Goal: Use online tool/utility

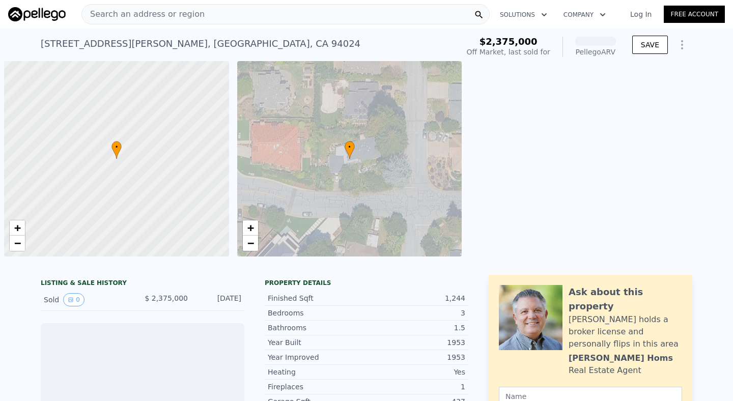
scroll to position [0, 4]
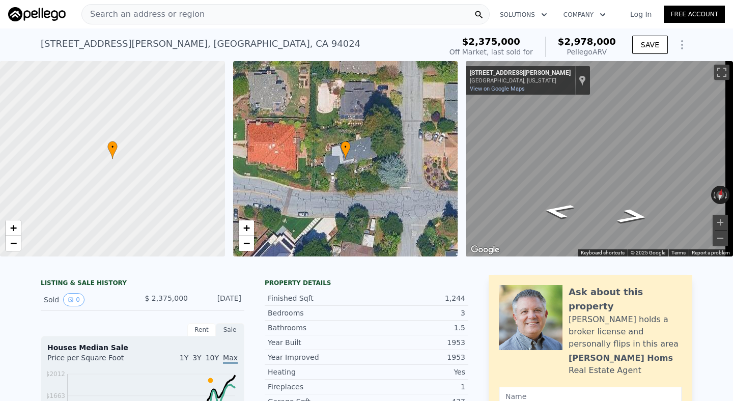
click at [376, 38] on div "[STREET_ADDRESS][PERSON_NAME] Sold [DATE] for $2.375m (~ARV $2.978m )" at bounding box center [239, 47] width 396 height 28
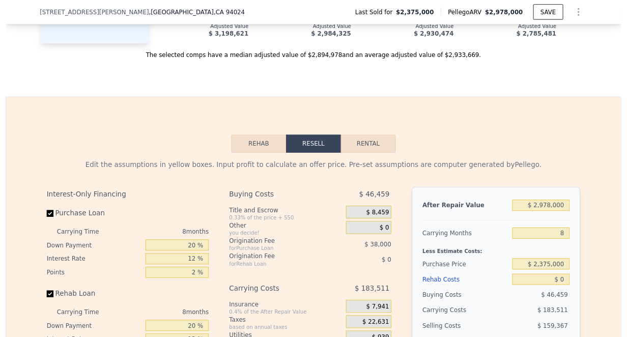
scroll to position [1309, 0]
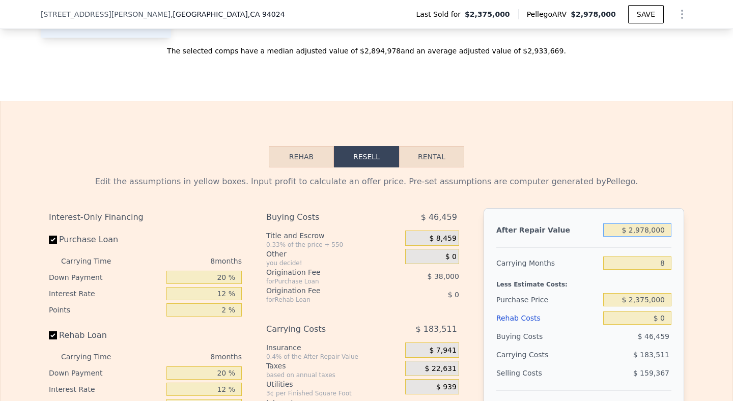
drag, startPoint x: 662, startPoint y: 240, endPoint x: 586, endPoint y: 240, distance: 75.8
click at [586, 239] on div "After Repair Value $ 2,978,000" at bounding box center [583, 230] width 175 height 18
type input "$ 6"
type input "-$ 2,597,573"
type input "$ 62"
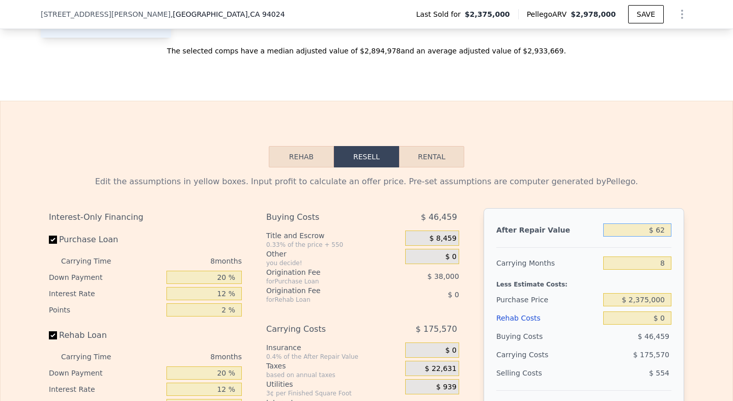
type input "-$ 2,597,521"
type input "$ 625"
type input "-$ 2,596,990"
type input "$ 6,250"
type input "-$ 2,591,679"
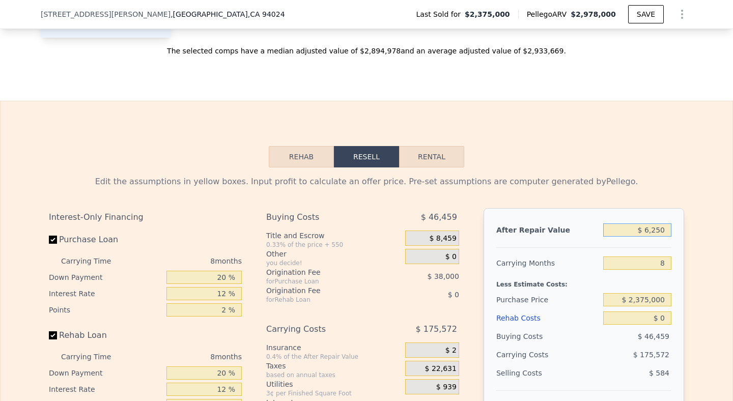
type input "$ 62,500"
type input "-$ 2,538,580"
type input "$ 625,000"
type input "-$ 2,007,577"
type input "$ 6,250,000"
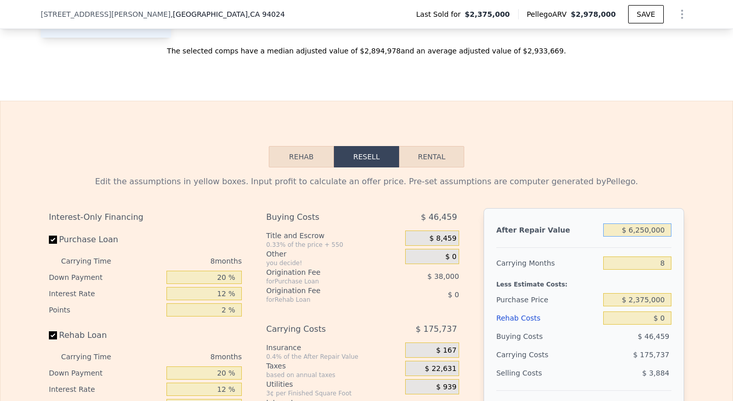
type input "$ 3,302,441"
type input "$ 62,500,000"
type input "$ 56,402,629"
type input "$ 6,250,000"
type input "$ 3,302,441"
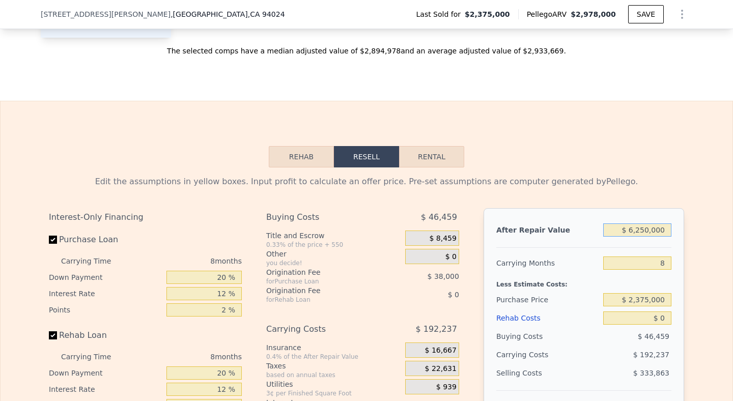
type input "$ 6,250,000"
drag, startPoint x: 662, startPoint y: 278, endPoint x: 651, endPoint y: 278, distance: 10.7
click at [651, 270] on input "8" at bounding box center [637, 262] width 68 height 13
type input "2"
type input "$ 3,446,618"
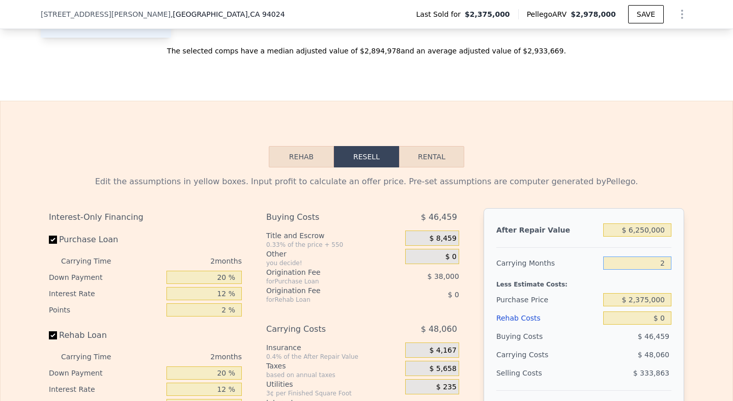
type input "24"
type input "$ 2,917,970"
type input "24"
drag, startPoint x: 667, startPoint y: 315, endPoint x: 624, endPoint y: 314, distance: 43.3
click at [624, 306] on input "$ 2,375,000" at bounding box center [637, 299] width 68 height 13
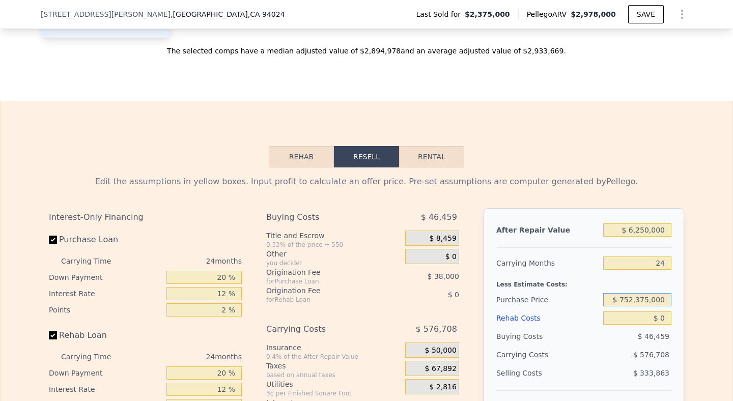
drag, startPoint x: 663, startPoint y: 314, endPoint x: 579, endPoint y: 314, distance: 83.4
click at [579, 309] on div "Purchase Price $ 752,375,000" at bounding box center [583, 299] width 175 height 18
type input "$ 2,700,000"
type input "$ 2,524,288"
drag, startPoint x: 662, startPoint y: 330, endPoint x: 651, endPoint y: 330, distance: 11.7
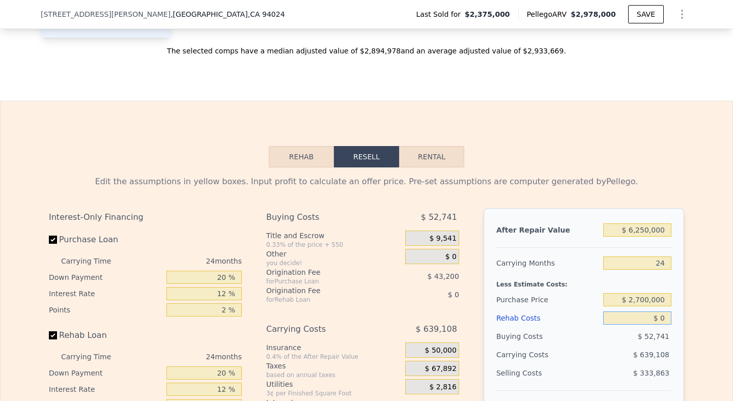
click at [651, 325] on input "$ 0" at bounding box center [637, 317] width 68 height 13
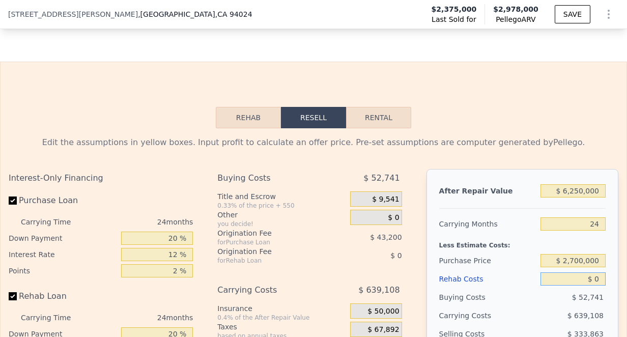
scroll to position [1419, 0]
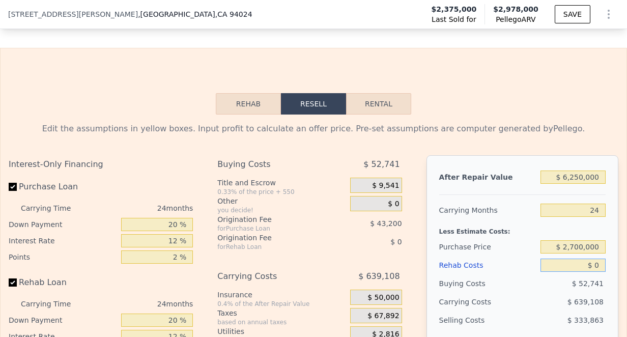
type input "$ 1"
type input "$ 2,524,287"
type input "$ 14"
type input "$ 2,524,274"
type input "$ 140"
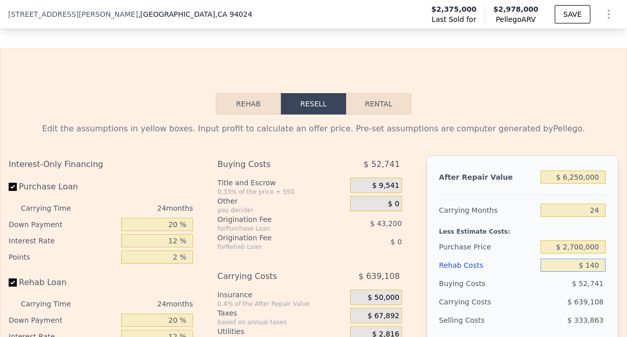
type input "$ 2,524,122"
type input "$ 1,400"
type input "$ 2,522,602"
type input "$ 14,000"
type input "$ 2,507,376"
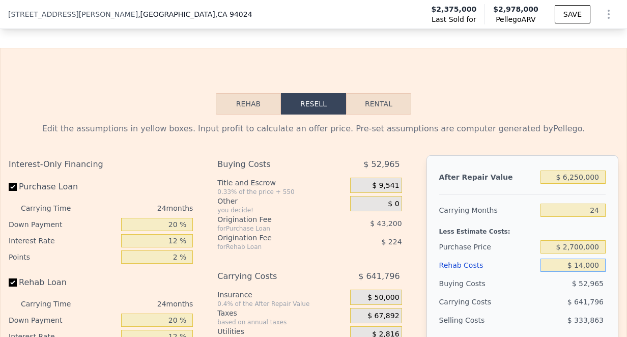
type input "$ 140,000"
type input "$ 2,355,168"
type input "$ 1,400,000"
type input "$ 833,088"
type input "$ 1,400,000"
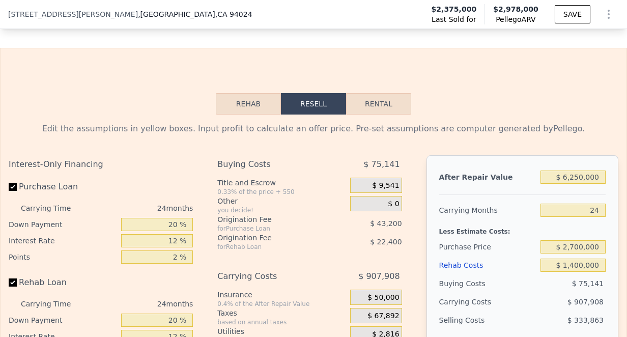
click at [489, 156] on div "Edit the assumptions in yellow boxes. Input profit to calculate an offer price.…" at bounding box center [313, 308] width 609 height 370
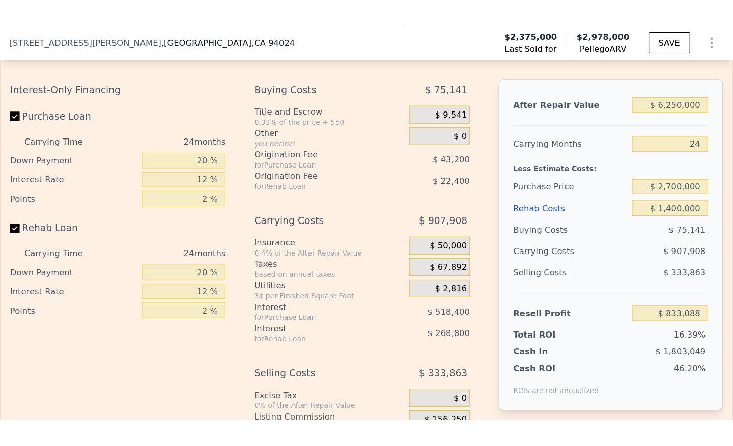
scroll to position [1531, 0]
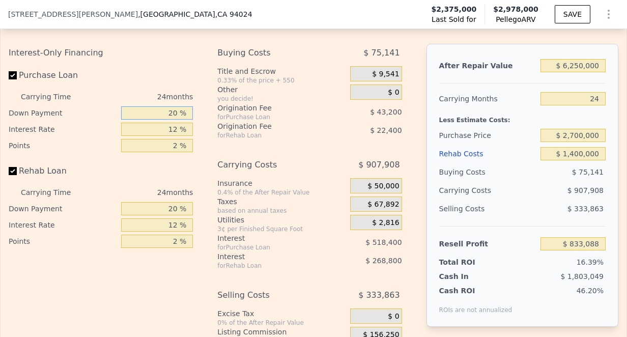
drag, startPoint x: 176, startPoint y: 128, endPoint x: 155, endPoint y: 128, distance: 20.9
click at [155, 120] on input "20 %" at bounding box center [157, 112] width 72 height 13
type input "1 %"
type input "$ 699,708"
type input "10 %"
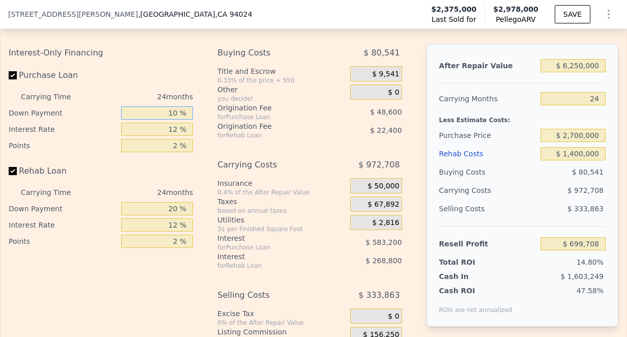
type input "$ 762,888"
type input "10 %"
drag, startPoint x: 177, startPoint y: 142, endPoint x: 143, endPoint y: 142, distance: 34.1
click at [143, 136] on input "12 %" at bounding box center [157, 129] width 72 height 13
type input "10 %"
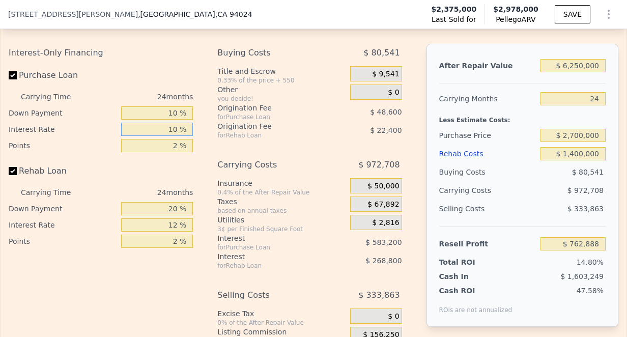
type input "$ 860,088"
type input "10 %"
drag, startPoint x: 180, startPoint y: 162, endPoint x: 165, endPoint y: 162, distance: 15.3
click at [165, 152] on input "2 %" at bounding box center [157, 145] width 72 height 13
type input "1 %"
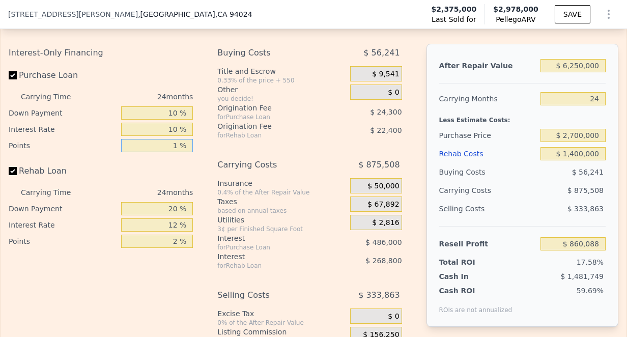
type input "$ 884,388"
type input "1 %"
drag, startPoint x: 175, startPoint y: 221, endPoint x: 143, endPoint y: 221, distance: 31.5
click at [143, 215] on input "20 %" at bounding box center [157, 208] width 72 height 13
type input "0 %"
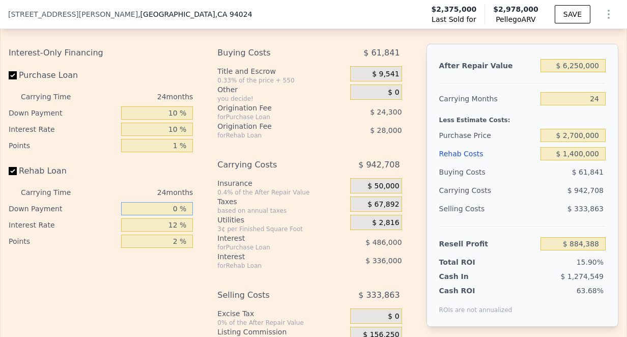
type input "$ 811,588"
type input "0 %"
drag, startPoint x: 178, startPoint y: 237, endPoint x: 152, endPoint y: 237, distance: 25.4
click at [152, 231] on input "12 %" at bounding box center [157, 224] width 72 height 13
type input "1 %"
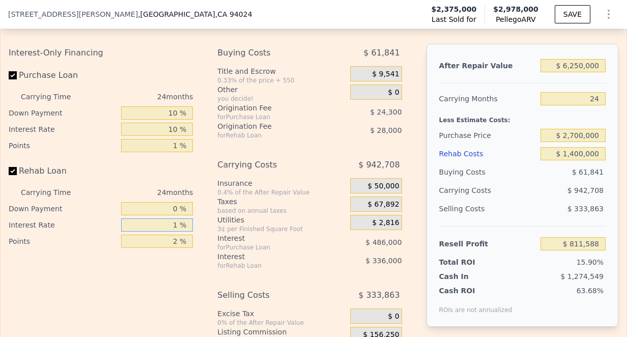
type input "$ 1,119,580"
type input "10 %"
type input "$ 867,580"
type input "10 %"
drag, startPoint x: 177, startPoint y: 257, endPoint x: 149, endPoint y: 257, distance: 28.0
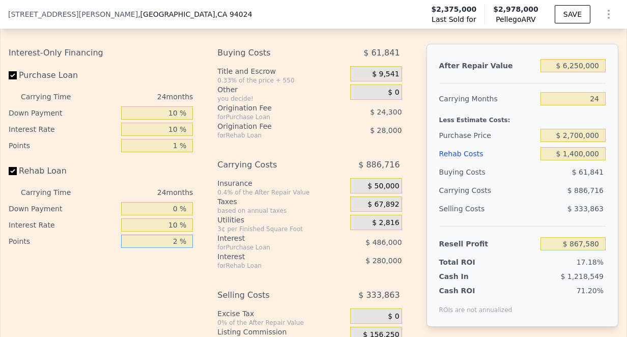
click at [149, 248] on input "2 %" at bounding box center [157, 241] width 72 height 13
type input "0 %"
type input "$ 895,580"
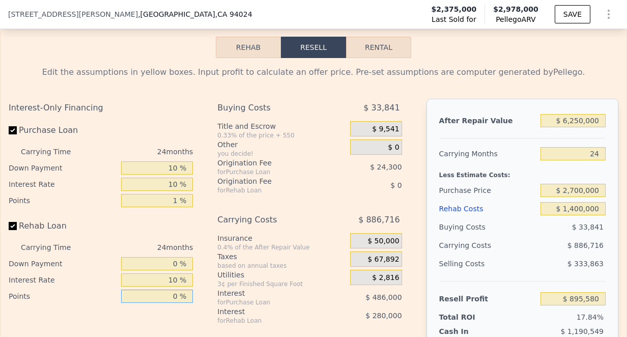
scroll to position [1533, 0]
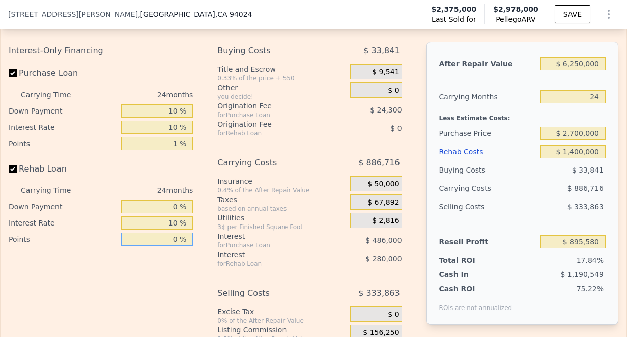
type input "0 %"
type input "$ 2,978,000"
type input "8"
type input "$ 0"
type input "$ 213,663"
